Goal: Information Seeking & Learning: Learn about a topic

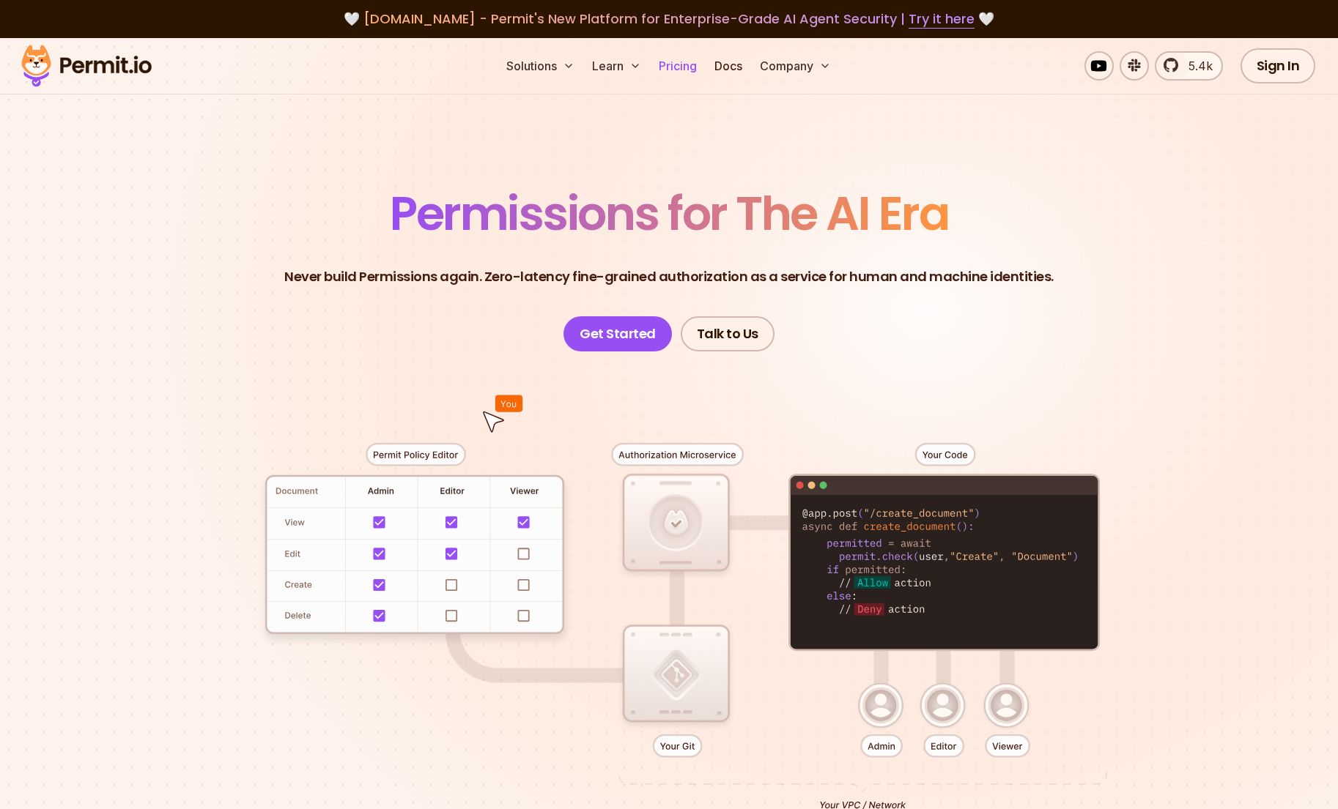
click at [680, 65] on link "Pricing" at bounding box center [678, 65] width 50 height 29
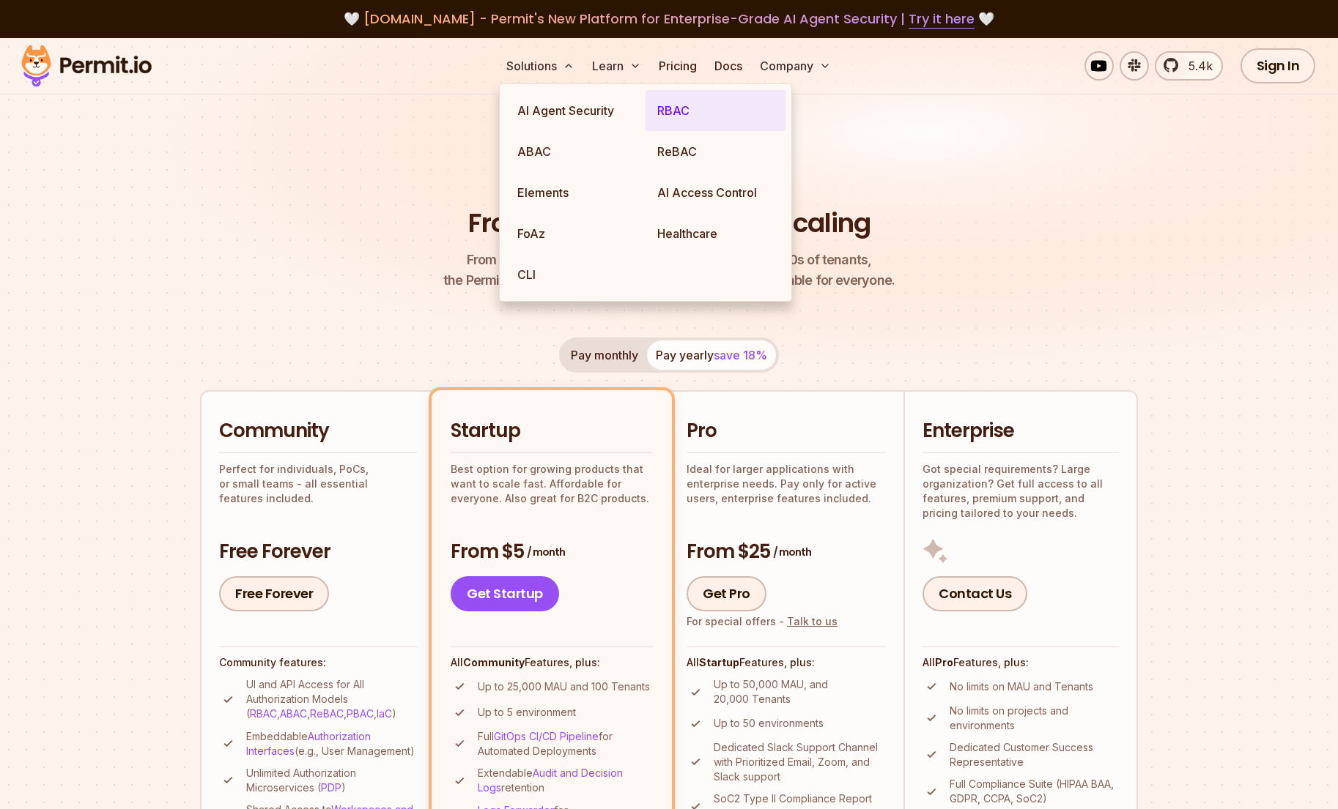
click at [681, 108] on link "RBAC" at bounding box center [715, 110] width 140 height 41
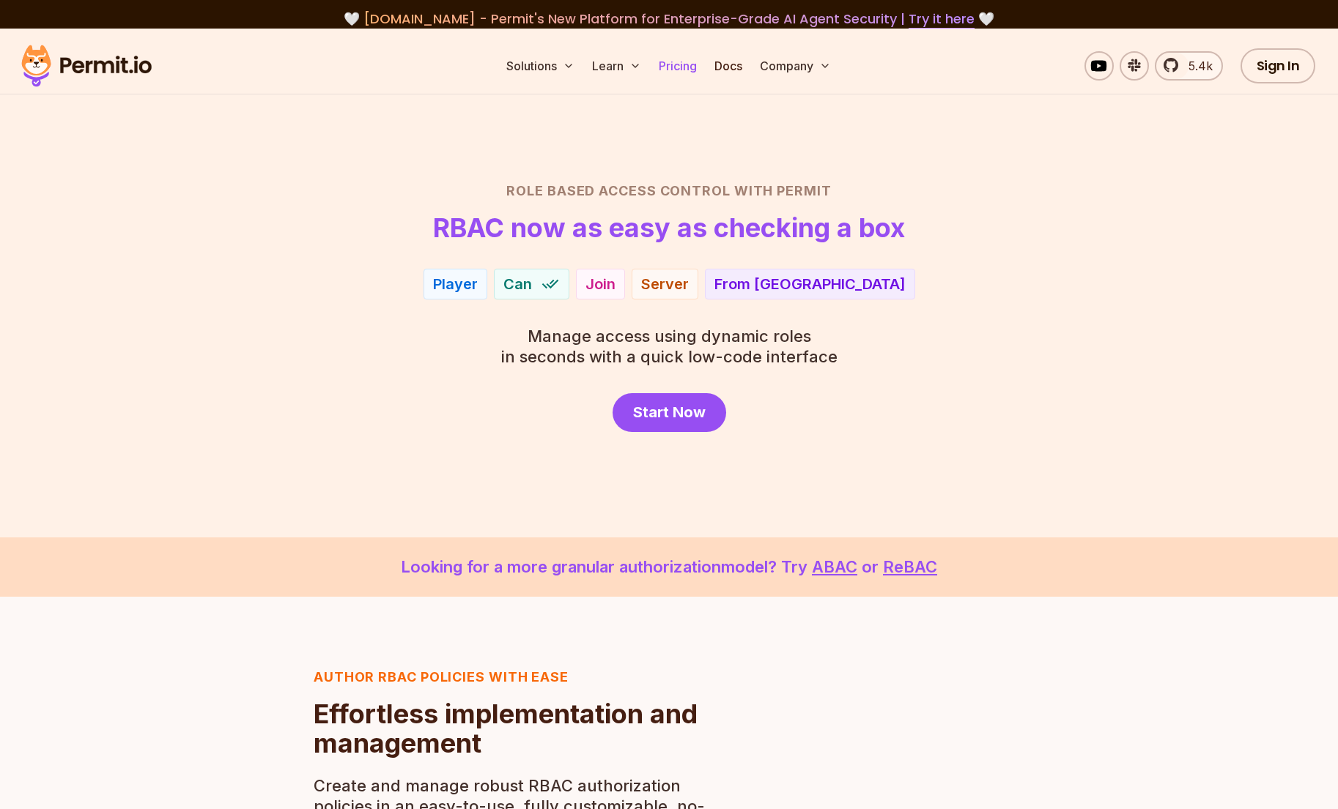
click at [678, 62] on link "Pricing" at bounding box center [678, 65] width 50 height 29
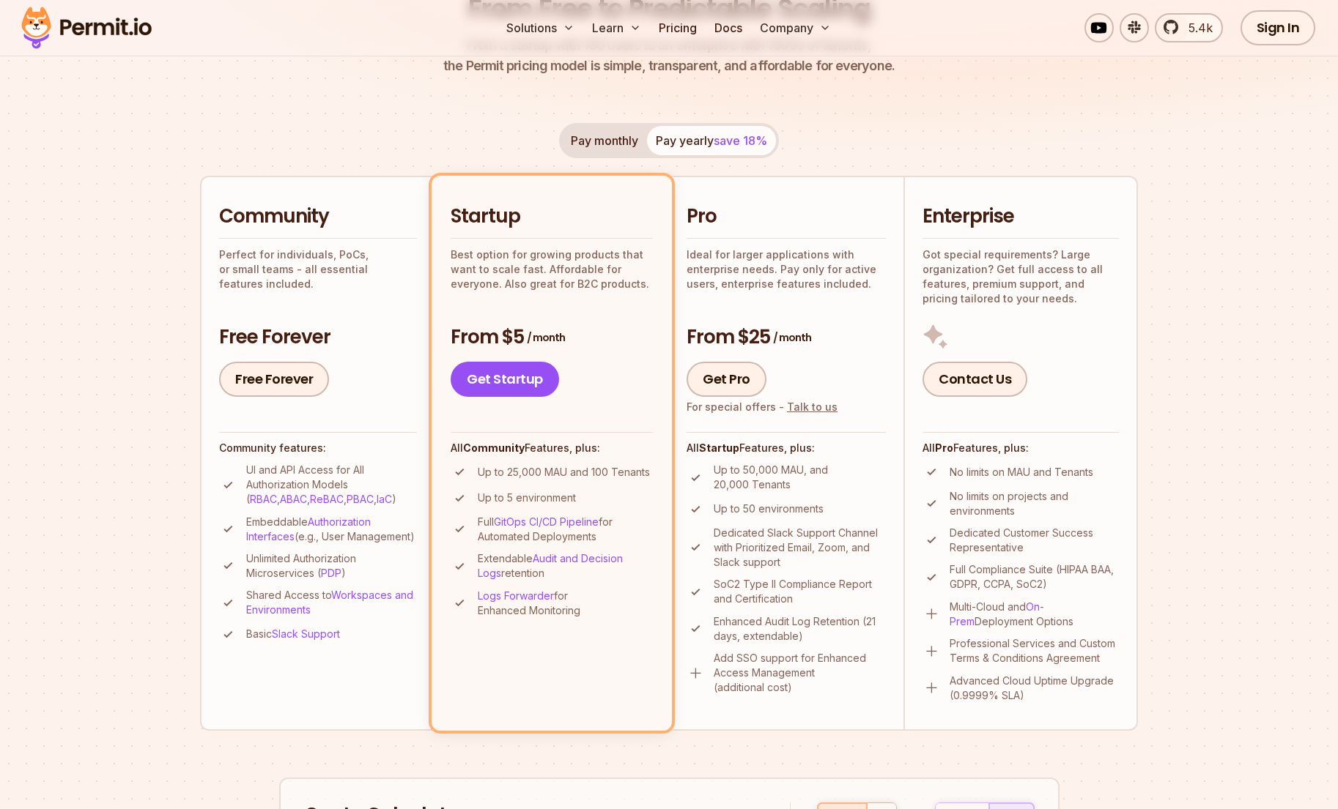
scroll to position [314, 0]
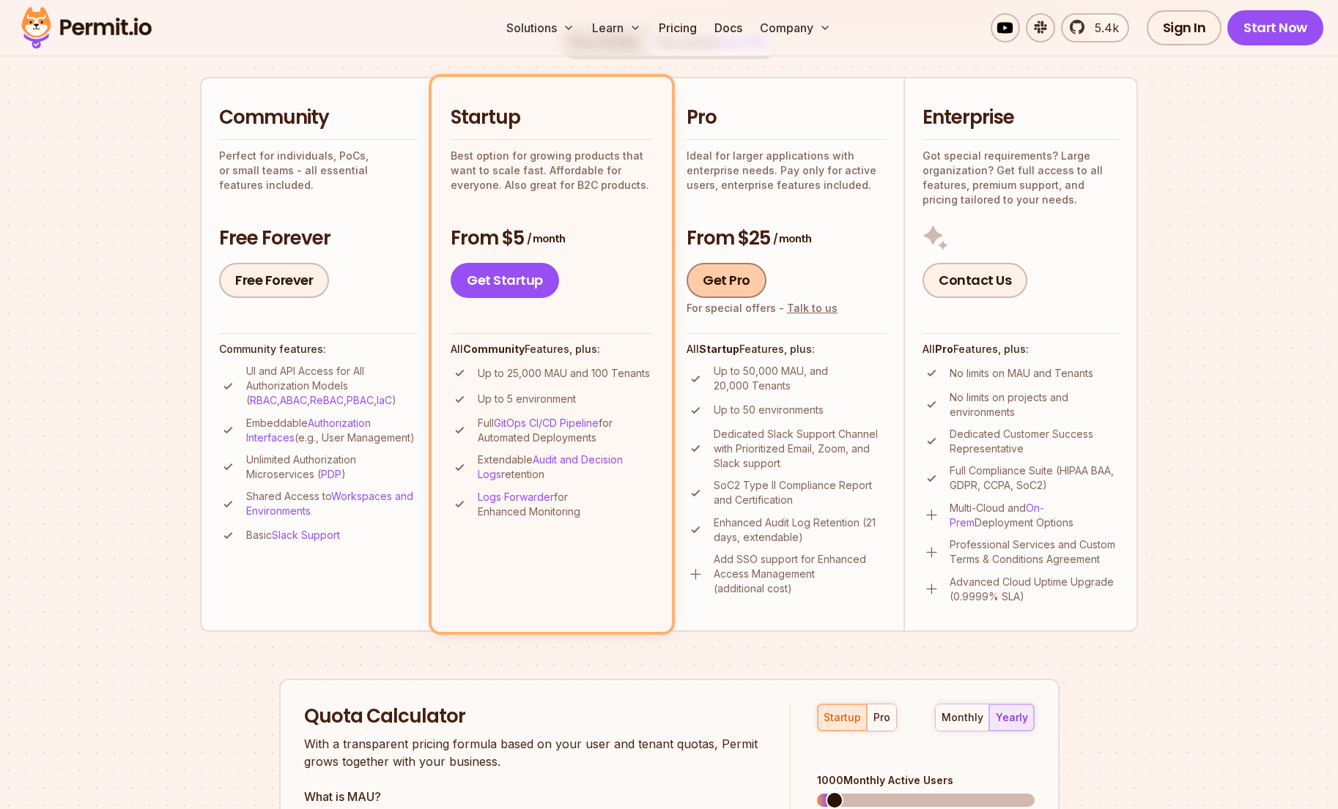
click at [738, 277] on link "Get Pro" at bounding box center [726, 280] width 80 height 35
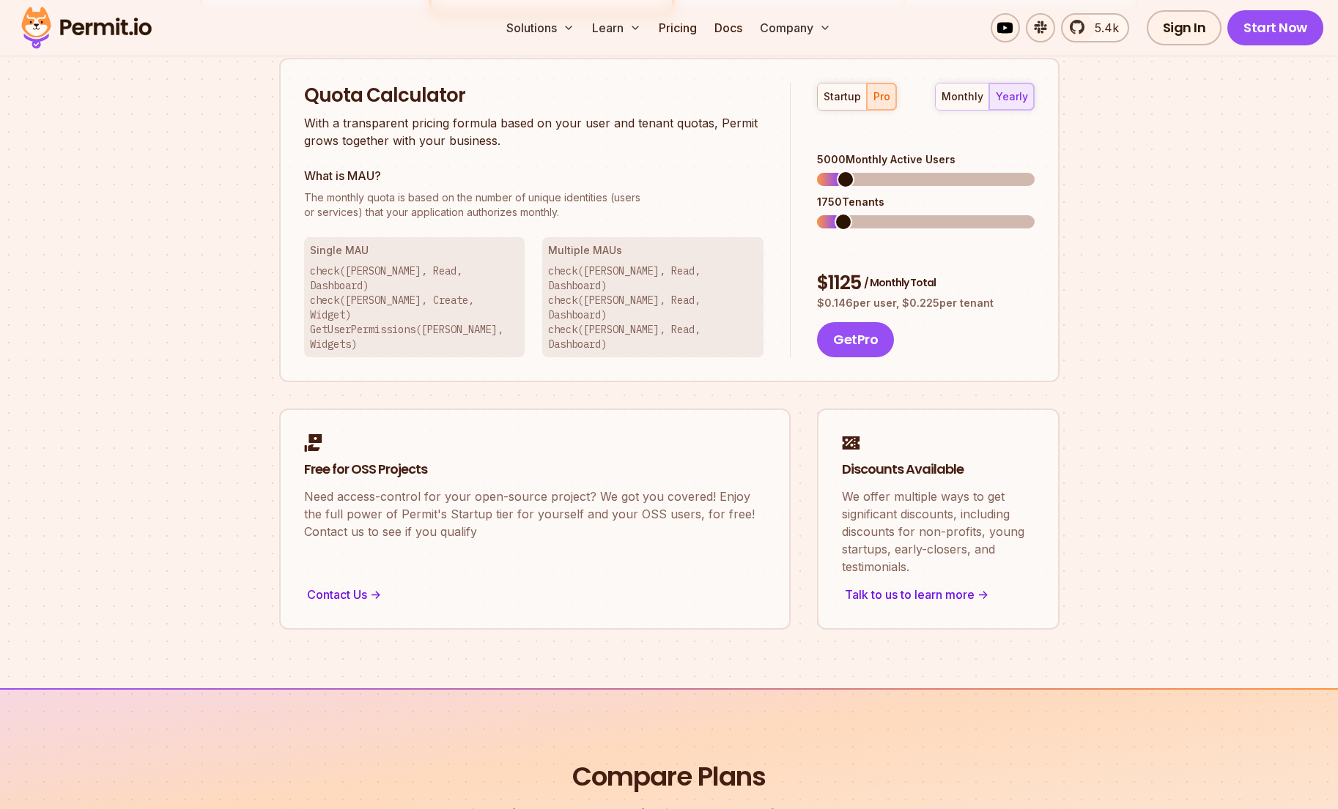
scroll to position [935, 0]
click at [823, 212] on span at bounding box center [831, 221] width 18 height 18
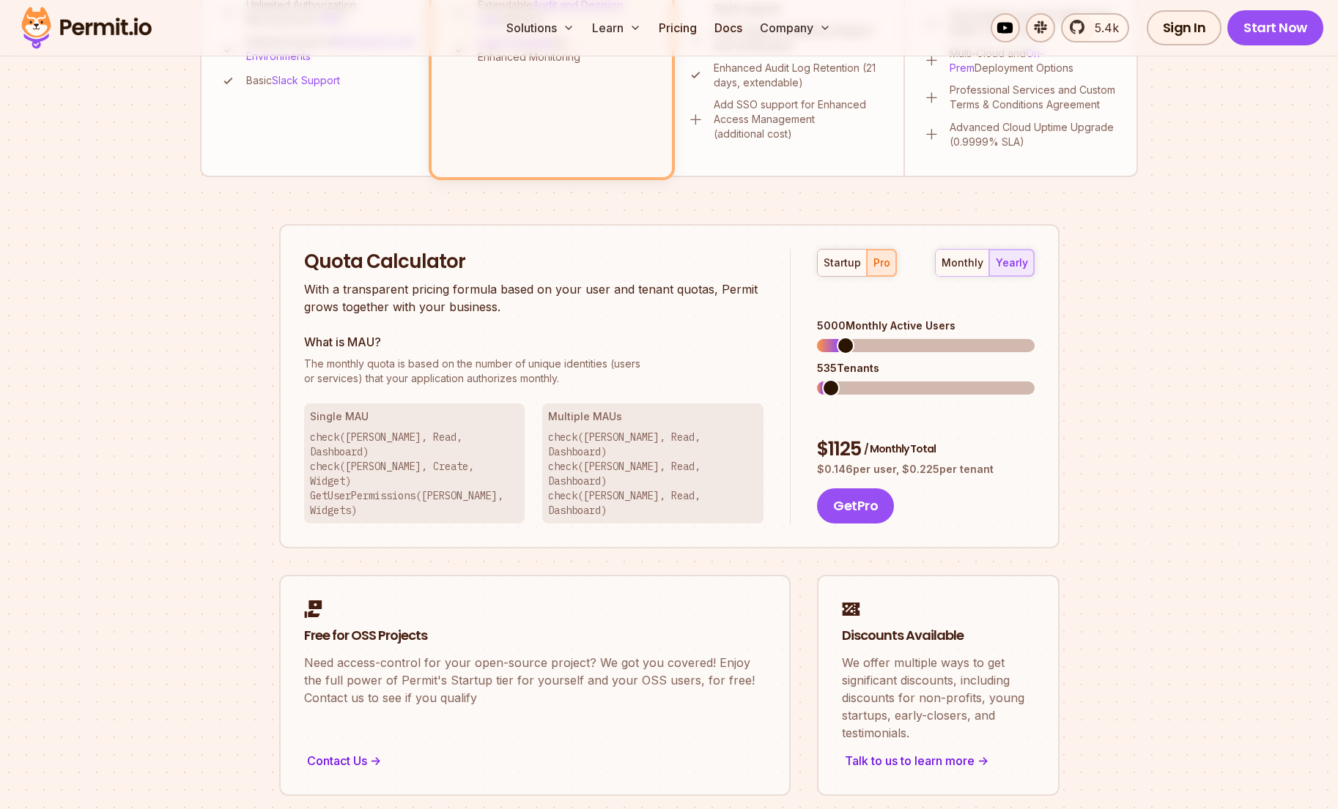
scroll to position [771, 0]
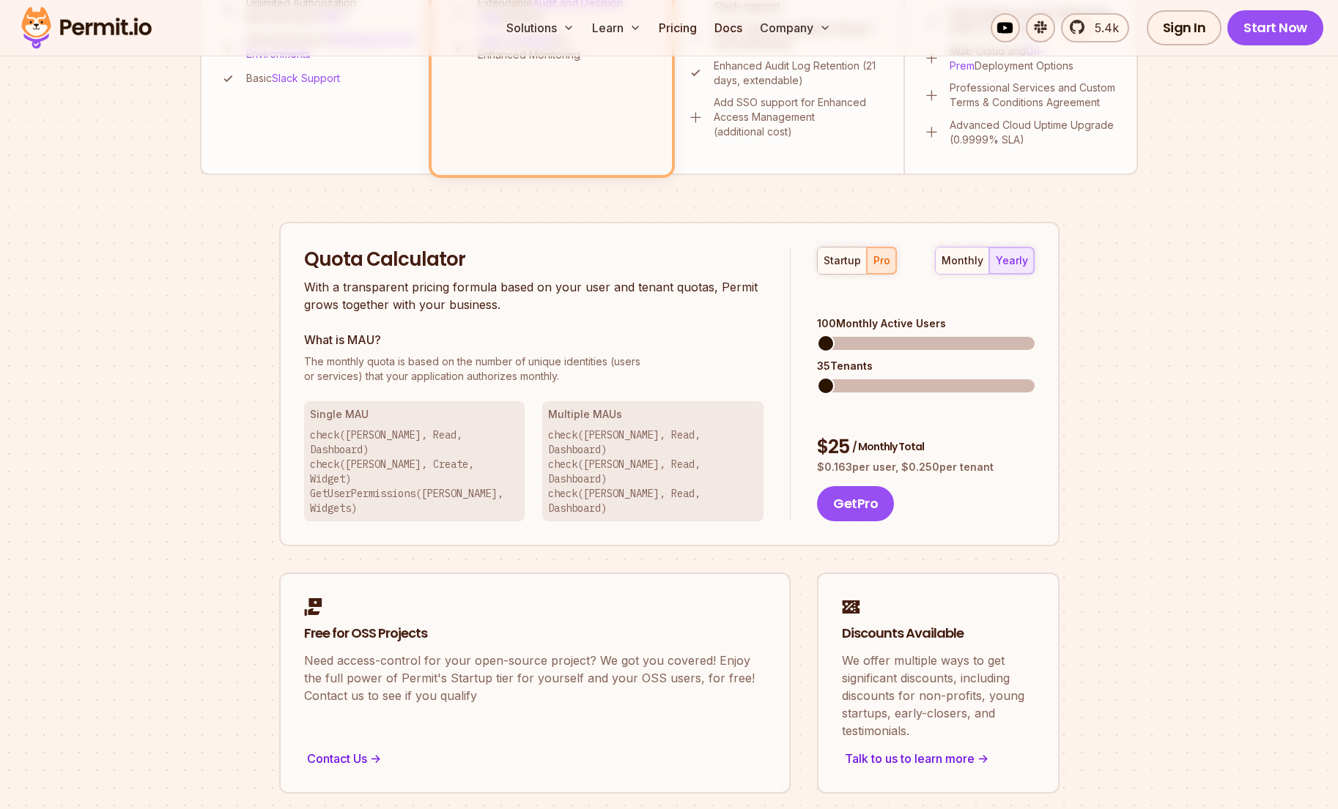
click at [817, 335] on span at bounding box center [826, 344] width 18 height 18
click at [966, 259] on div "monthly" at bounding box center [962, 260] width 42 height 15
drag, startPoint x: 852, startPoint y: 400, endPoint x: 811, endPoint y: 407, distance: 41.6
click at [811, 407] on div "startup pro monthly yearly 100 Monthly Active Users 35 Tenants $ 30 / Monthly T…" at bounding box center [911, 384] width 243 height 275
click at [819, 335] on span at bounding box center [828, 344] width 18 height 18
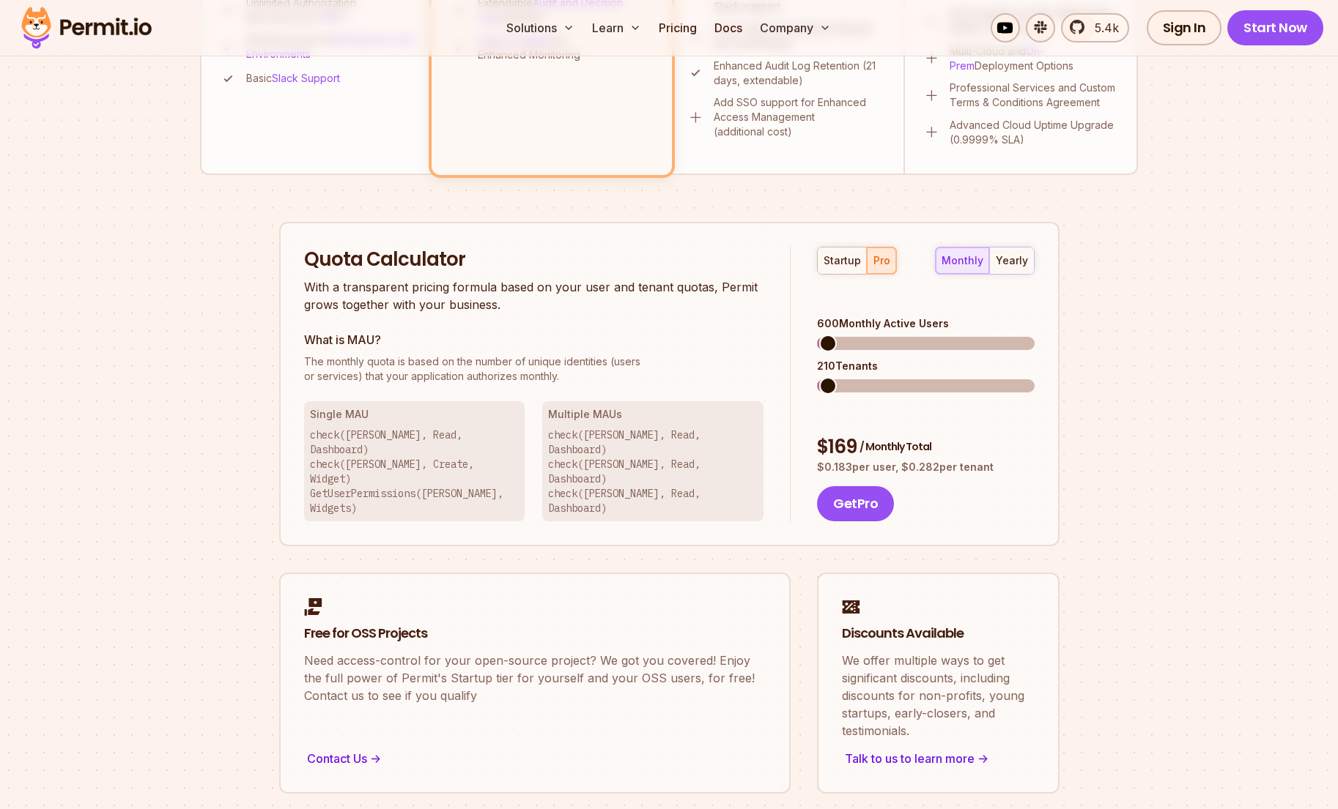
click at [705, 193] on div "Permit Pricing From Free to Predictable Scaling From a startup with 100 users t…" at bounding box center [669, 101] width 938 height 1386
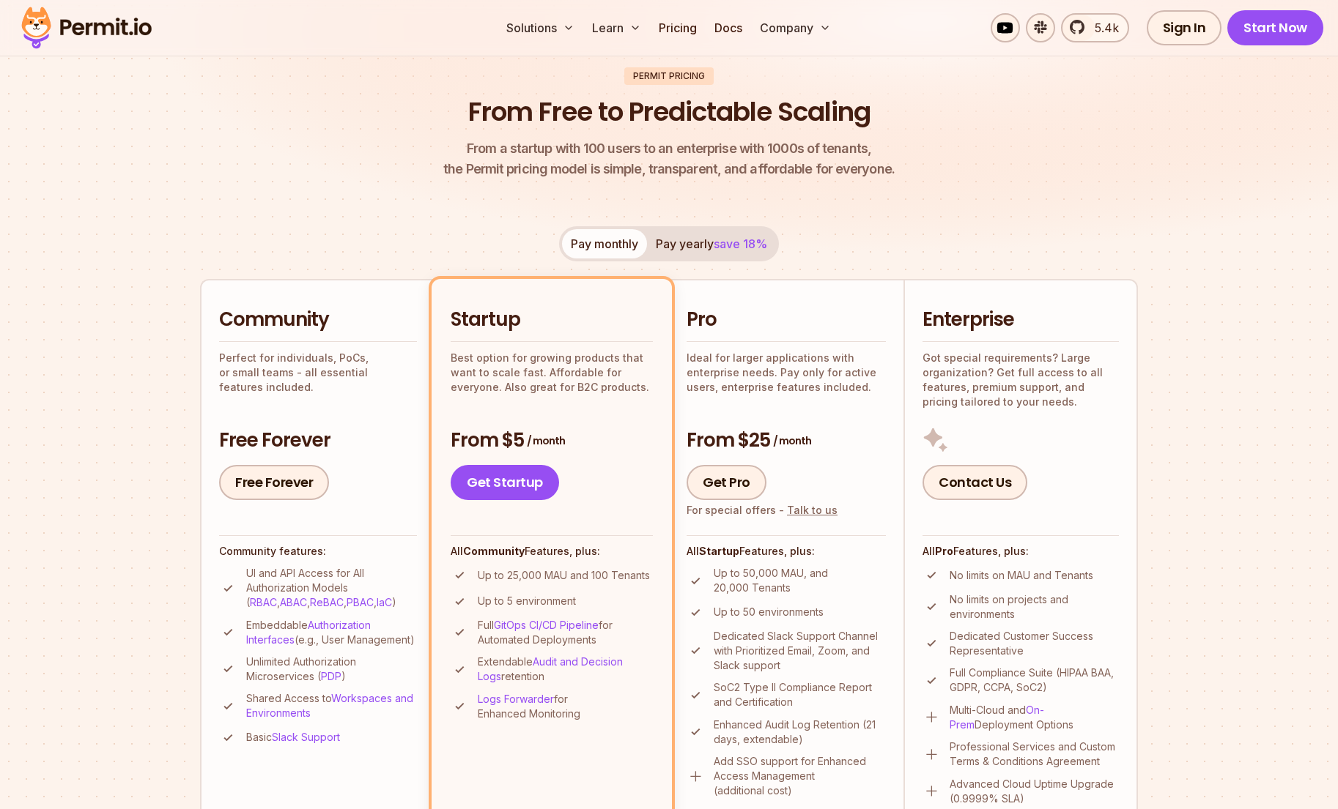
scroll to position [0, 0]
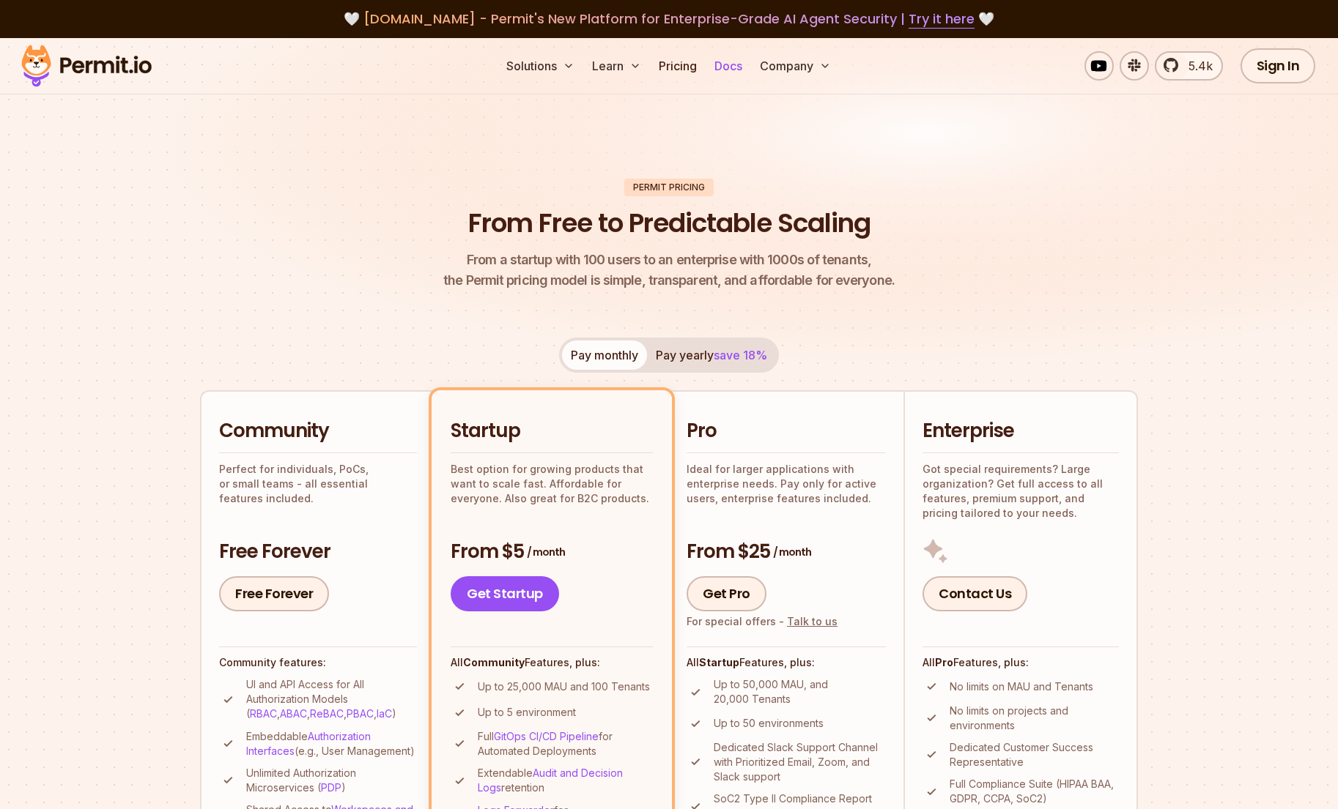
click at [738, 69] on link "Docs" at bounding box center [728, 65] width 40 height 29
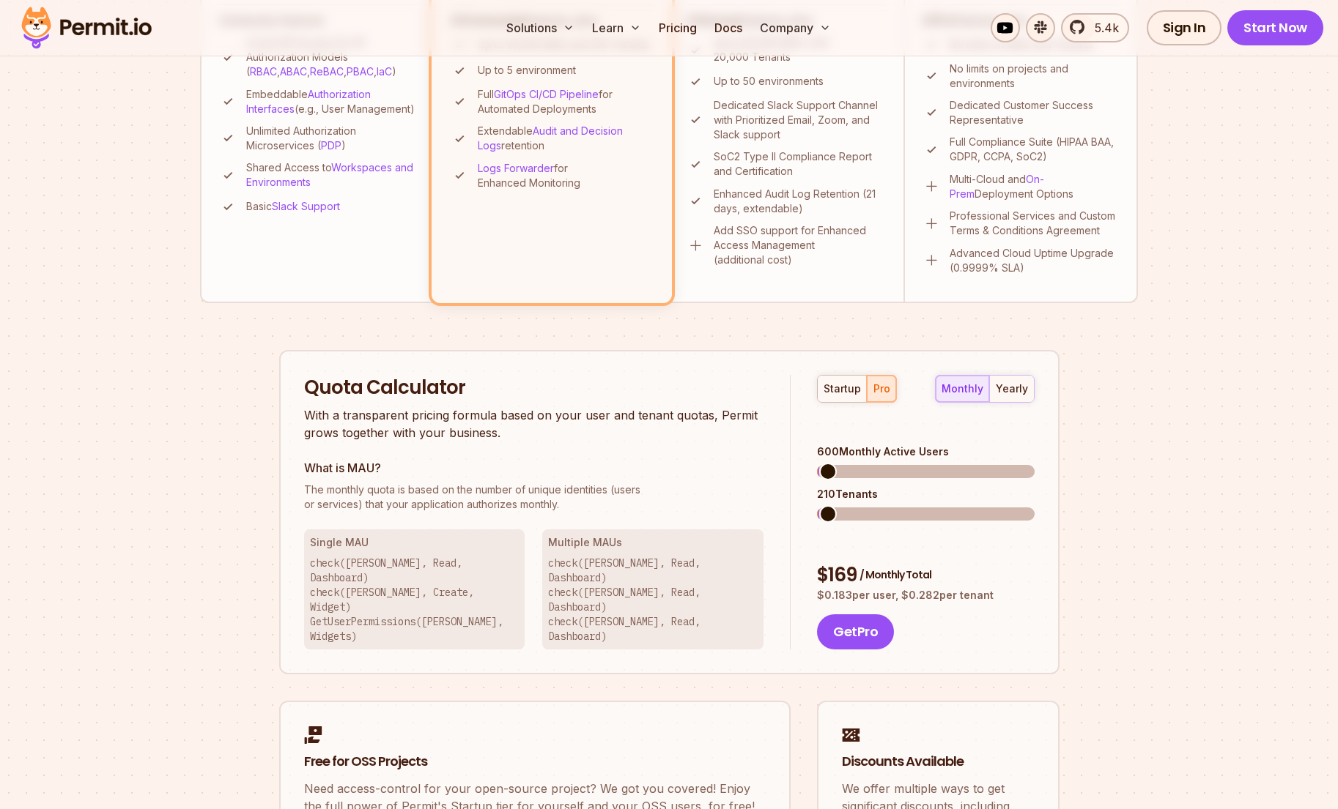
scroll to position [644, 0]
click at [829, 462] on span at bounding box center [837, 471] width 18 height 18
click at [817, 504] on span at bounding box center [826, 513] width 18 height 18
click at [818, 462] on span at bounding box center [827, 471] width 18 height 18
click at [697, 322] on div "Permit Pricing From Free to Predictable Scaling From a startup with 100 users t…" at bounding box center [669, 228] width 938 height 1386
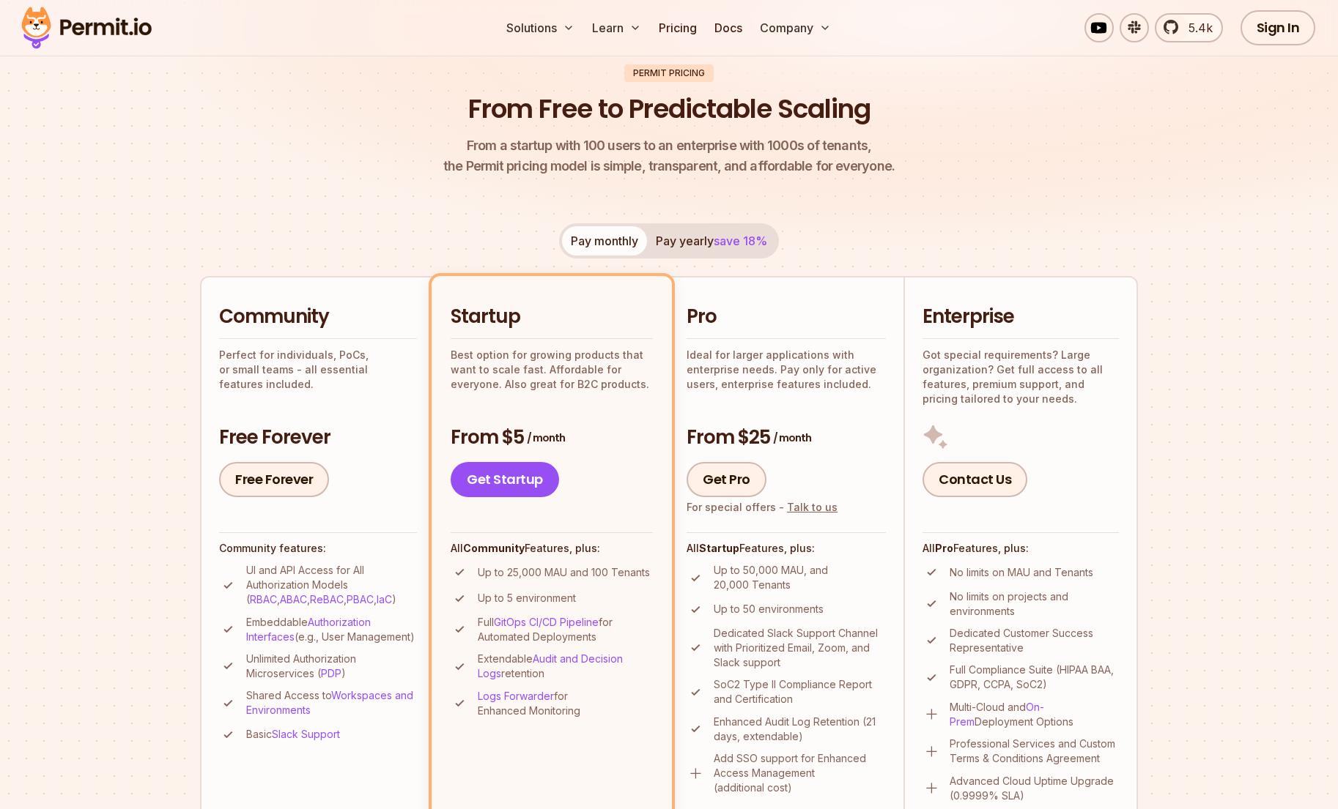
scroll to position [0, 0]
